Goal: Find specific page/section

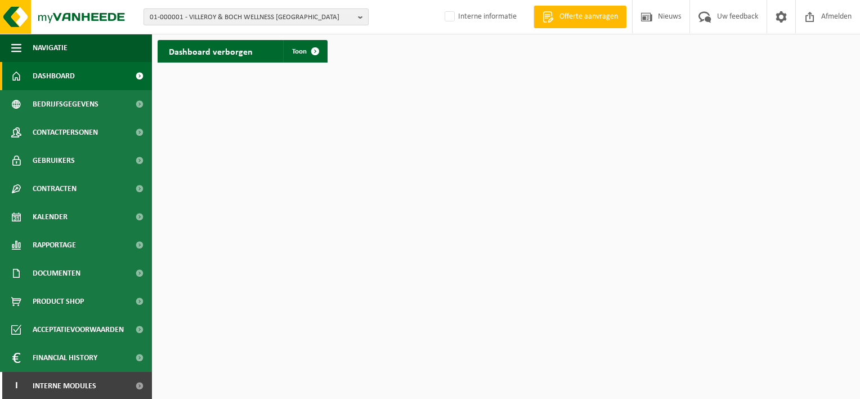
click at [225, 18] on span "01-000001 - VILLEROY & BOCH WELLNESS [GEOGRAPHIC_DATA]" at bounding box center [252, 17] width 204 height 17
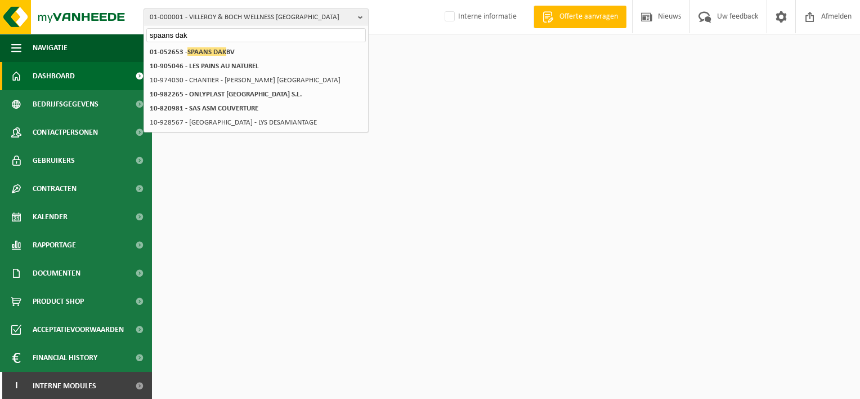
type input "spaans dak"
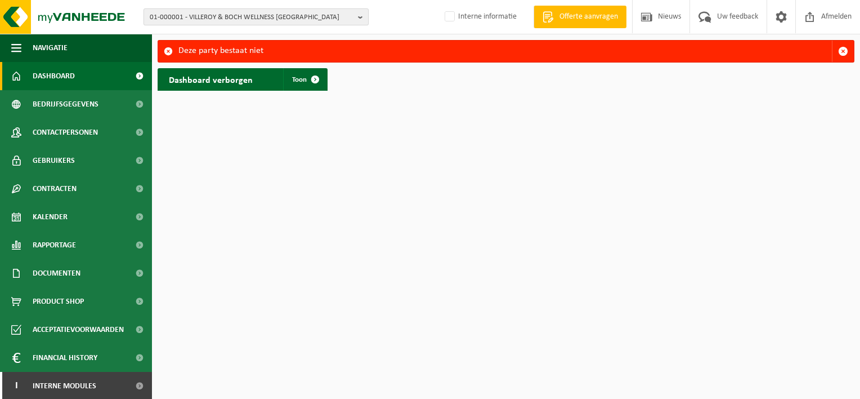
click at [218, 10] on span "01-000001 - VILLEROY & BOCH WELLNESS NV" at bounding box center [252, 17] width 204 height 17
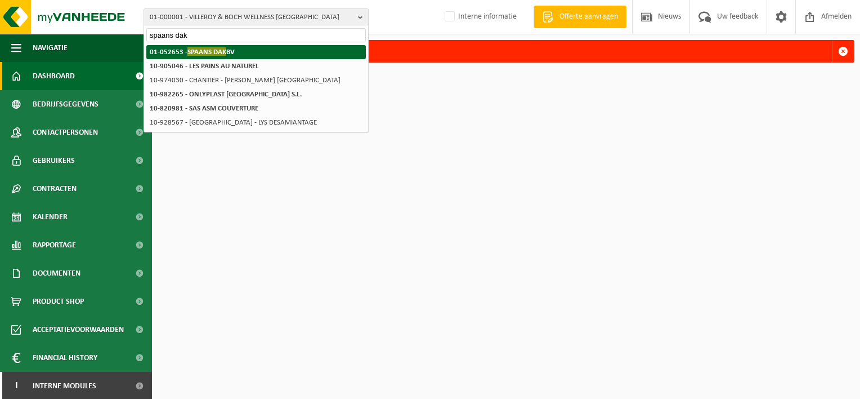
type input "spaans dak"
click at [215, 53] on span "SPAANS DAK" at bounding box center [206, 51] width 39 height 8
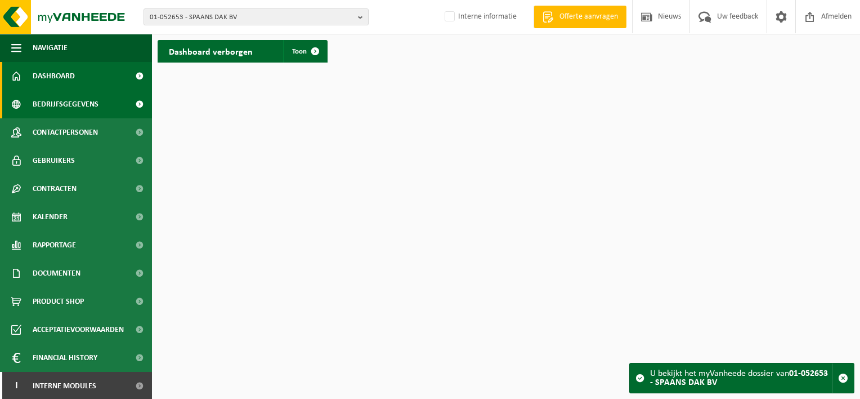
click at [95, 106] on span "Bedrijfsgegevens" at bounding box center [66, 104] width 66 height 28
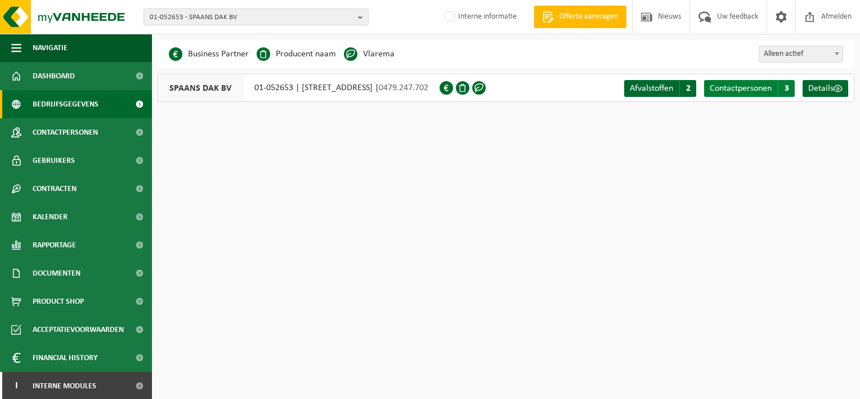
click at [721, 84] on span "Contactpersonen" at bounding box center [741, 88] width 62 height 9
